Goal: Find specific page/section: Find specific page/section

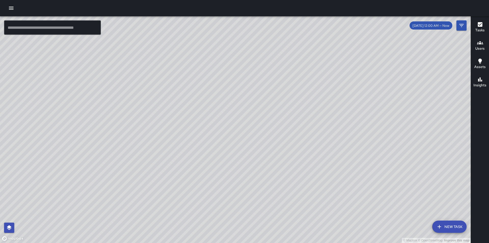
drag, startPoint x: 265, startPoint y: 96, endPoint x: 299, endPoint y: 61, distance: 48.7
click at [299, 61] on div "© Mapbox © OpenStreetMap Improve this map" at bounding box center [235, 129] width 471 height 227
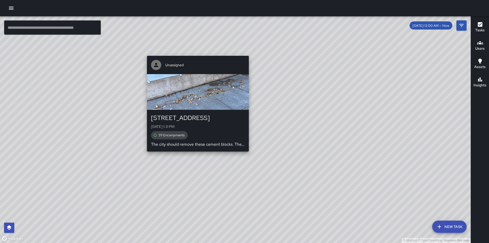
click at [194, 154] on div "© Mapbox © OpenStreetMap Improve this map Unassigned [STREET_ADDRESS][GEOGRAPHI…" at bounding box center [235, 129] width 471 height 227
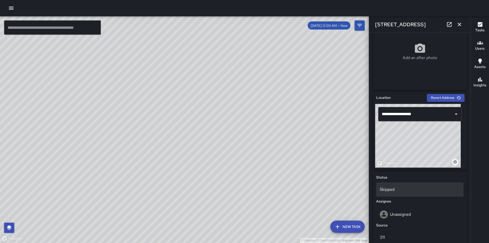
scroll to position [178, 0]
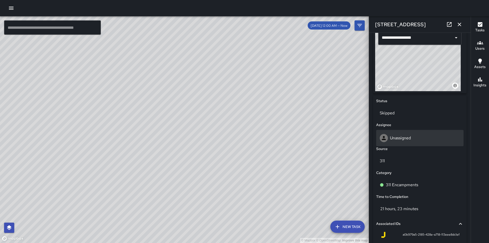
click at [406, 137] on p "Unassigned" at bounding box center [400, 137] width 21 height 5
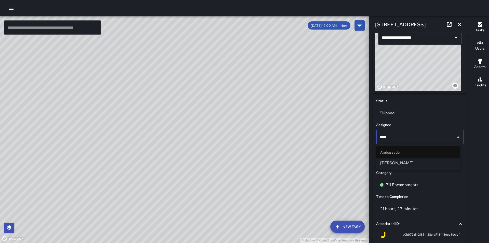
type input "*****"
click at [401, 166] on li "[PERSON_NAME]" at bounding box center [418, 163] width 84 height 9
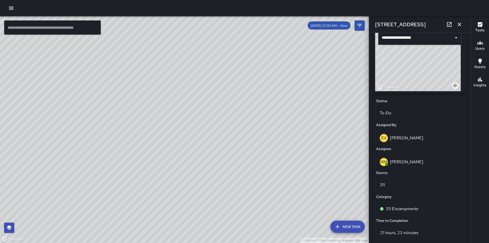
click at [179, 141] on div "© Mapbox © OpenStreetMap Improve this map [GEOGRAPHIC_DATA][PERSON_NAME][STREET…" at bounding box center [184, 129] width 369 height 227
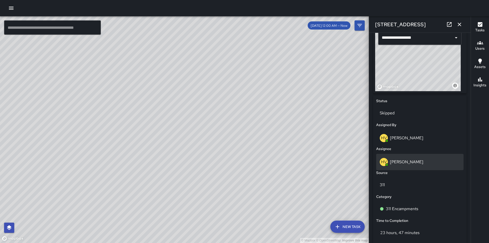
click at [406, 163] on p "[PERSON_NAME]" at bounding box center [406, 161] width 33 height 5
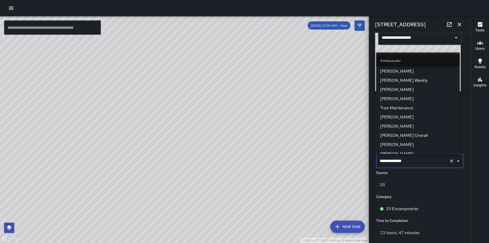
scroll to position [127, 0]
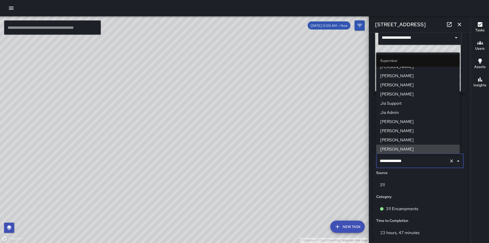
click at [450, 161] on icon "Clear" at bounding box center [451, 161] width 5 height 5
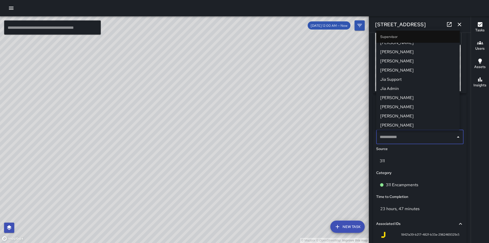
scroll to position [0, 0]
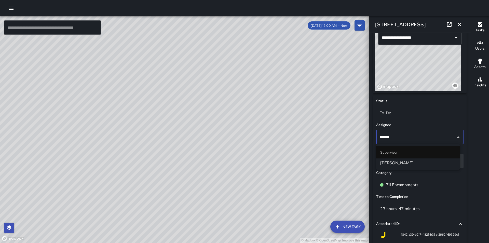
type input "*******"
click at [421, 166] on span "[PERSON_NAME]" at bounding box center [417, 163] width 75 height 6
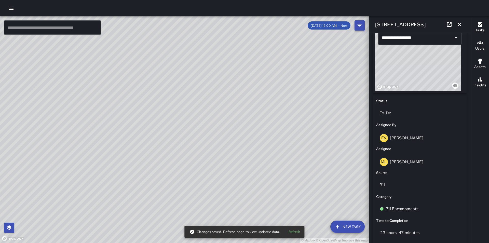
click at [358, 27] on icon "Filters" at bounding box center [360, 25] width 6 height 6
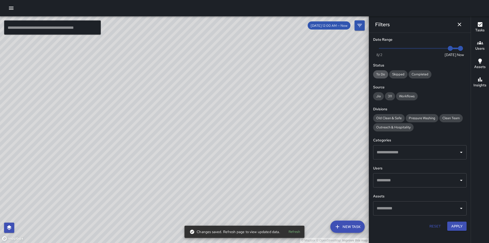
click at [380, 76] on span "To Do" at bounding box center [380, 74] width 15 height 4
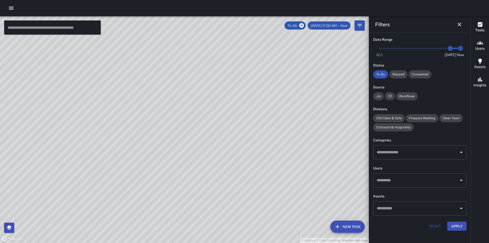
click at [174, 53] on div "© Mapbox © OpenStreetMap Improve this map" at bounding box center [184, 129] width 369 height 227
click at [176, 52] on div "© Mapbox © OpenStreetMap Improve this map HV [PERSON_NAME] [STREET_ADDRESS][DAT…" at bounding box center [184, 129] width 369 height 227
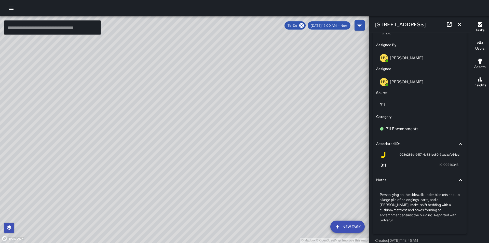
scroll to position [259, 0]
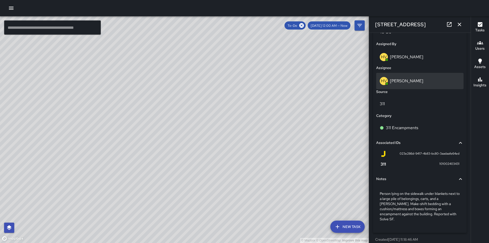
click at [393, 85] on div "HV [PERSON_NAME]" at bounding box center [419, 81] width 87 height 16
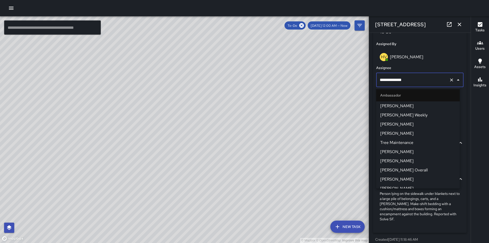
scroll to position [127, 0]
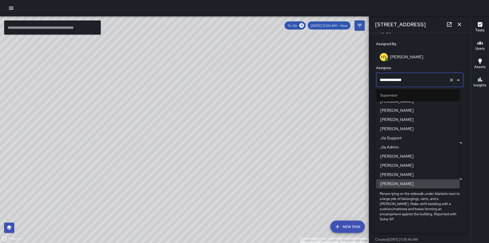
click at [450, 81] on icon "Clear" at bounding box center [451, 79] width 3 height 3
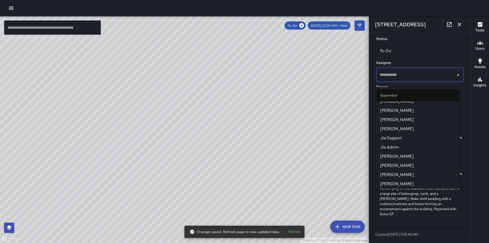
scroll to position [235, 0]
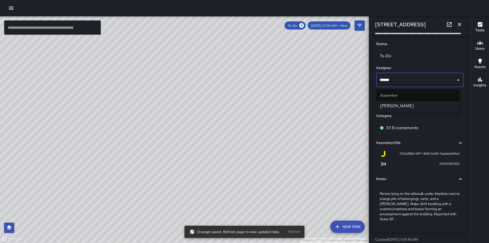
type input "*******"
click at [420, 110] on li "[PERSON_NAME]" at bounding box center [418, 105] width 84 height 9
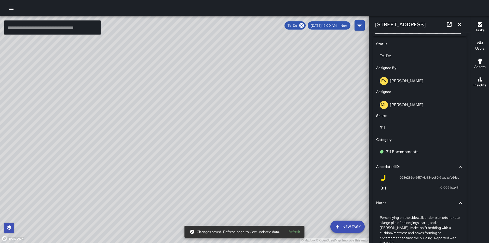
drag, startPoint x: 290, startPoint y: 146, endPoint x: 255, endPoint y: 116, distance: 45.9
click at [259, 113] on div "© Mapbox © OpenStreetMap Improve this map" at bounding box center [184, 129] width 369 height 227
click at [216, 142] on div "© Mapbox © OpenStreetMap Improve this map ML [PERSON_NAME] [STREET_ADDRESS][DAT…" at bounding box center [184, 129] width 369 height 227
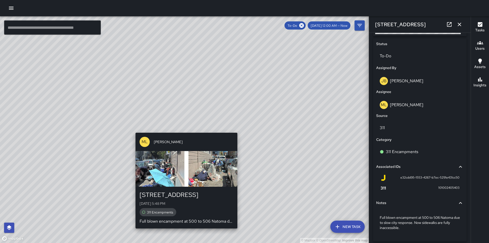
click at [171, 153] on div "button" at bounding box center [187, 169] width 102 height 36
click at [182, 151] on div "ML [PERSON_NAME]" at bounding box center [187, 142] width 102 height 18
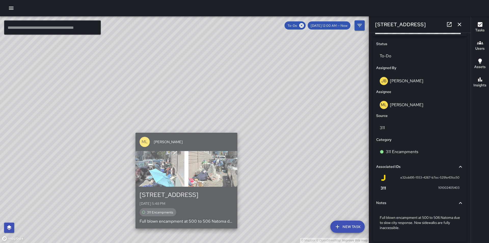
drag, startPoint x: 182, startPoint y: 151, endPoint x: 305, endPoint y: 89, distance: 137.6
click at [182, 151] on div "ML [PERSON_NAME]" at bounding box center [187, 142] width 102 height 18
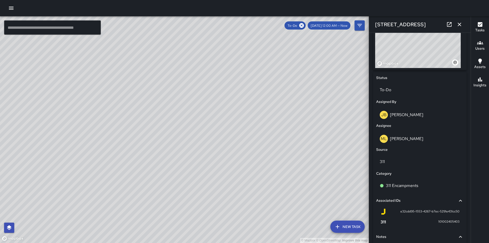
scroll to position [134, 0]
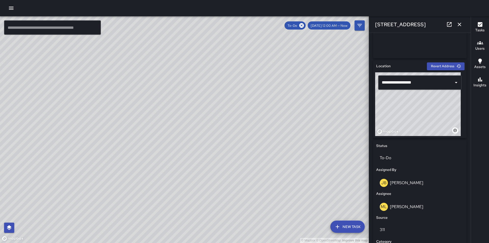
click at [233, 131] on div "© Mapbox © OpenStreetMap Improve this map ML [PERSON_NAME] [STREET_ADDRESS][DAT…" at bounding box center [184, 129] width 369 height 227
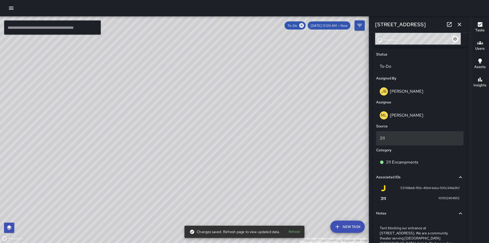
scroll to position [254, 0]
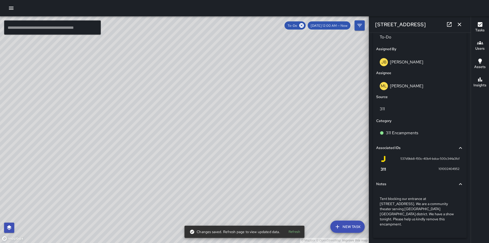
drag, startPoint x: 213, startPoint y: 183, endPoint x: 303, endPoint y: 101, distance: 121.8
click at [303, 101] on div "© Mapbox © OpenStreetMap Improve this map" at bounding box center [184, 129] width 369 height 227
drag, startPoint x: 258, startPoint y: 104, endPoint x: 276, endPoint y: 177, distance: 75.5
click at [276, 177] on div "© Mapbox © OpenStreetMap Improve this map" at bounding box center [184, 129] width 369 height 227
click at [261, 119] on div "© Mapbox © OpenStreetMap Improve this map [PERSON_NAME] Overall [DATE] 5:24 PM …" at bounding box center [184, 129] width 369 height 227
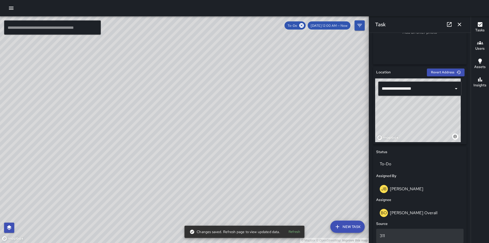
scroll to position [178, 0]
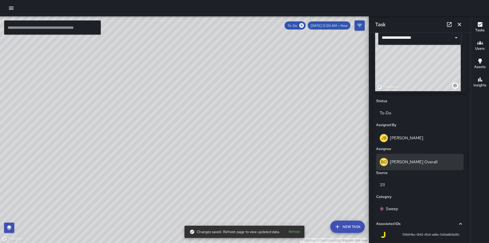
click at [403, 162] on p "[PERSON_NAME] Overall" at bounding box center [414, 161] width 48 height 5
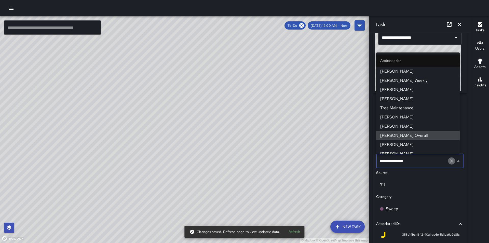
click at [449, 162] on icon "Clear" at bounding box center [451, 161] width 5 height 5
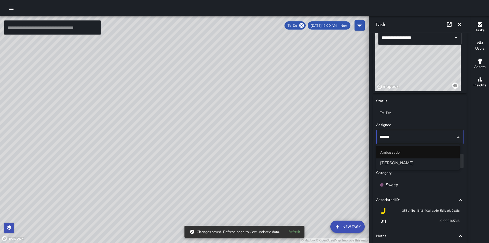
type input "*******"
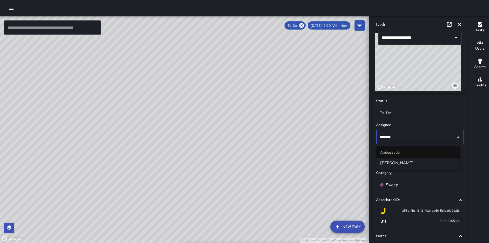
click at [424, 168] on ul "Ambassador [PERSON_NAME]" at bounding box center [418, 156] width 84 height 25
click at [423, 166] on span "[PERSON_NAME]" at bounding box center [417, 163] width 75 height 6
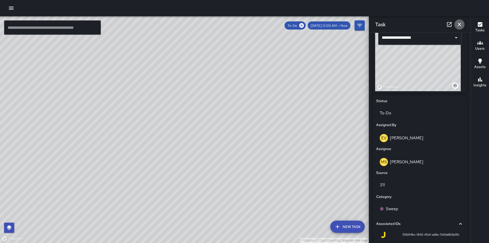
click at [460, 22] on icon "button" at bounding box center [460, 24] width 6 height 6
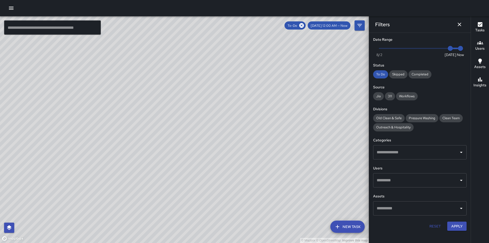
drag, startPoint x: 278, startPoint y: 135, endPoint x: 172, endPoint y: 188, distance: 118.5
click at [172, 188] on div "© Mapbox © OpenStreetMap Improve this map" at bounding box center [184, 129] width 369 height 227
drag, startPoint x: 306, startPoint y: 25, endPoint x: 345, endPoint y: 5, distance: 43.8
click at [304, 25] on icon at bounding box center [301, 25] width 5 height 5
